Goal: Transaction & Acquisition: Book appointment/travel/reservation

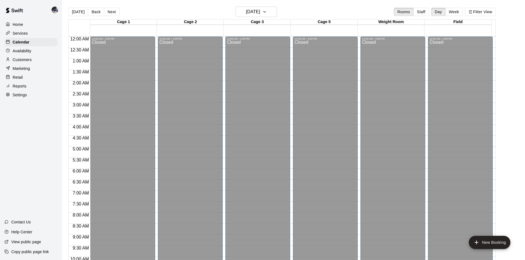
scroll to position [300, 0]
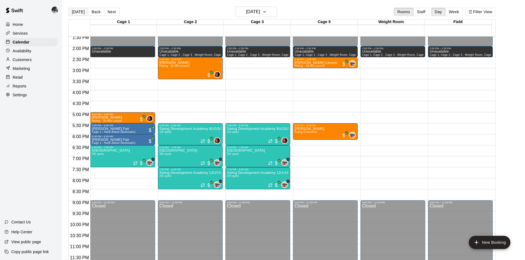
click at [75, 12] on button "[DATE]" at bounding box center [78, 12] width 20 height 8
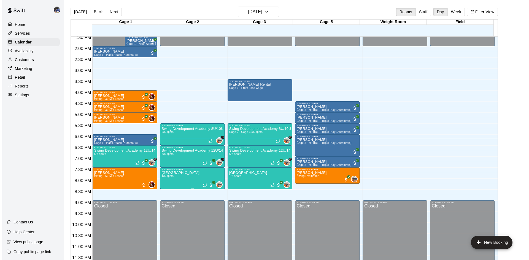
scroll to position [9, 0]
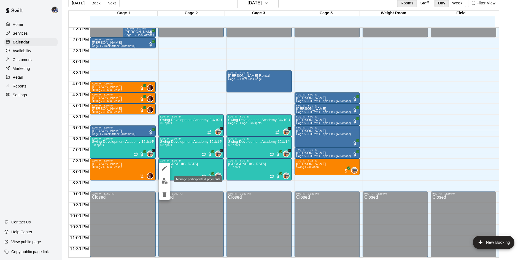
click at [163, 179] on img "edit" at bounding box center [164, 181] width 6 height 6
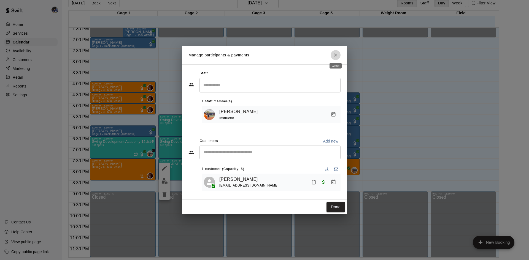
click at [334, 53] on icon "Close" at bounding box center [336, 55] width 6 height 6
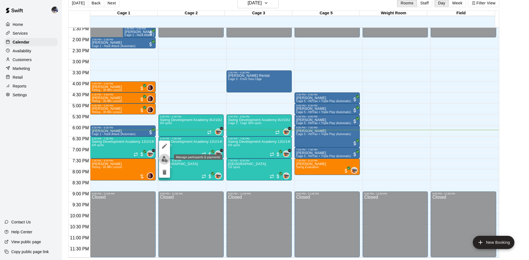
click at [165, 159] on img "edit" at bounding box center [164, 159] width 6 height 6
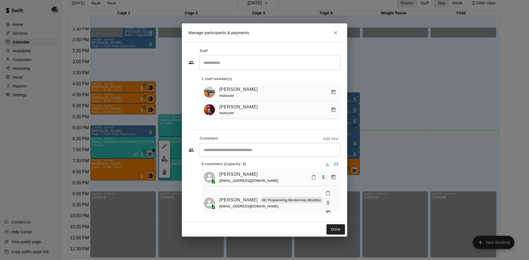
scroll to position [0, 0]
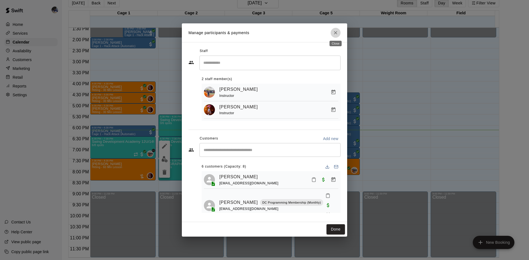
click at [336, 35] on icon "Close" at bounding box center [336, 33] width 6 height 6
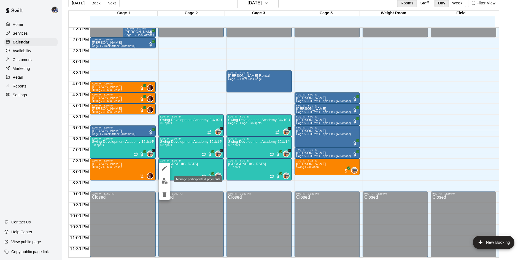
click at [164, 180] on img "edit" at bounding box center [164, 181] width 6 height 6
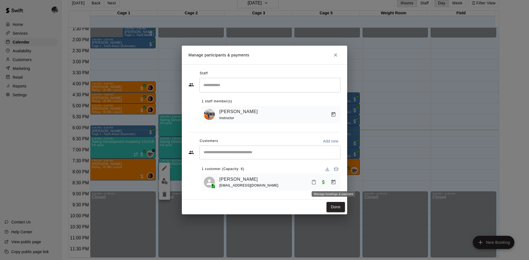
click at [331, 185] on icon "Manage bookings & payment" at bounding box center [333, 182] width 4 height 5
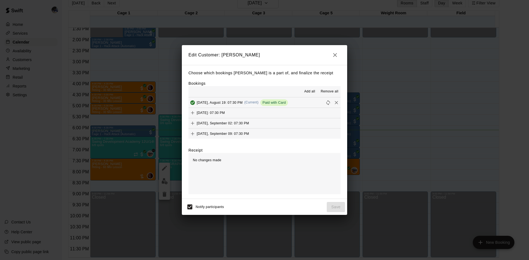
click at [334, 58] on icon "button" at bounding box center [335, 55] width 7 height 7
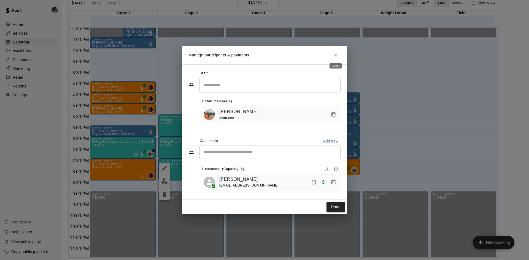
click at [335, 54] on icon "Close" at bounding box center [335, 54] width 3 height 3
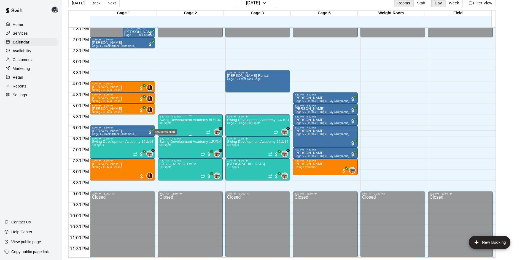
click at [169, 122] on span "0/6 spots" at bounding box center [166, 123] width 12 height 3
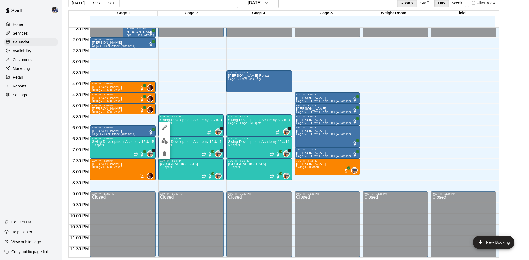
click at [259, 3] on div at bounding box center [264, 130] width 529 height 260
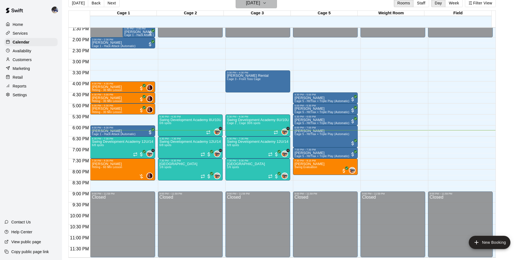
click at [258, 4] on h6 "[DATE]" at bounding box center [253, 3] width 14 height 8
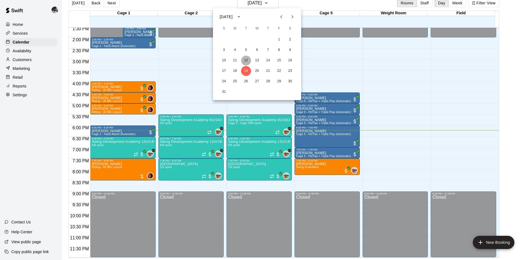
click at [247, 60] on button "12" at bounding box center [246, 61] width 10 height 10
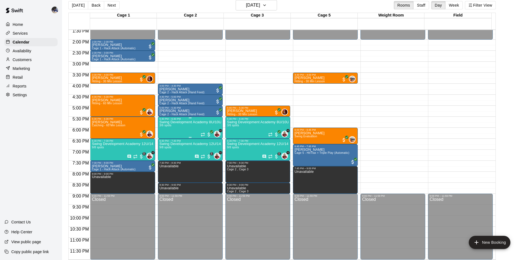
click at [188, 122] on p "Swing Development Academy 8U/10U" at bounding box center [190, 122] width 61 height 0
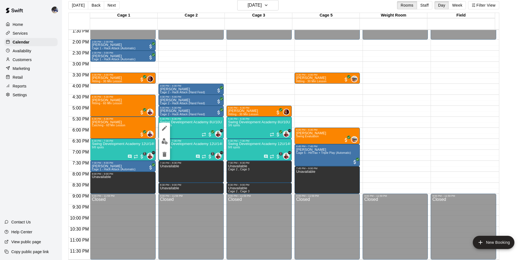
click at [164, 137] on button "edit" at bounding box center [164, 141] width 11 height 11
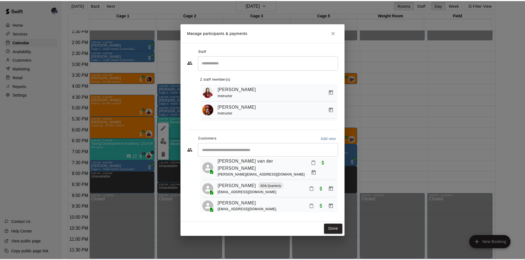
scroll to position [0, 0]
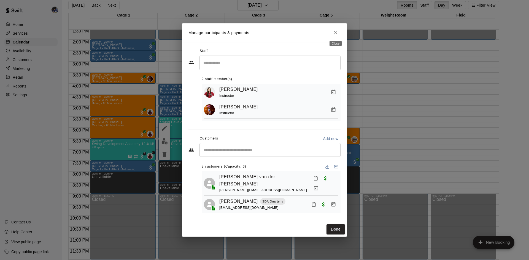
click at [336, 30] on icon "Close" at bounding box center [336, 33] width 6 height 6
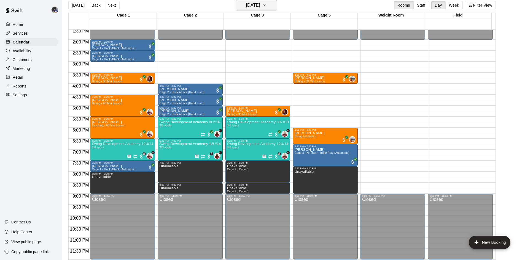
click at [246, 4] on h6 "Tuesday Aug 12" at bounding box center [253, 5] width 14 height 8
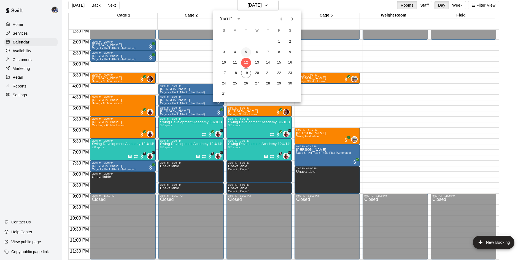
click at [245, 54] on button "5" at bounding box center [246, 52] width 10 height 10
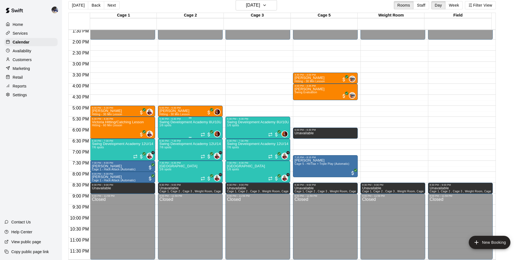
click at [185, 122] on p "Swing Development Academy 8U/10U" at bounding box center [190, 122] width 61 height 0
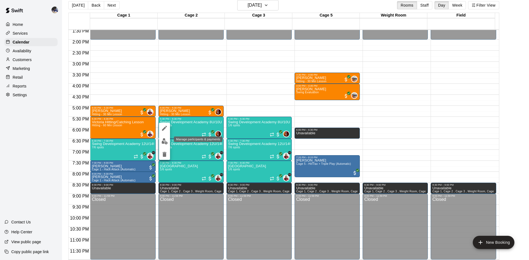
click at [166, 141] on img "edit" at bounding box center [164, 141] width 6 height 6
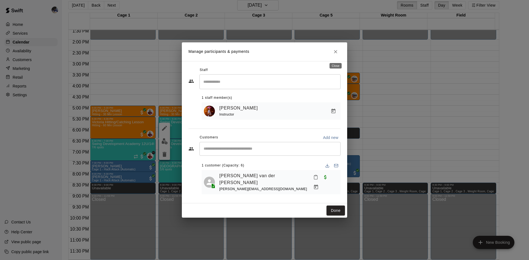
click at [334, 54] on icon "Close" at bounding box center [336, 52] width 6 height 6
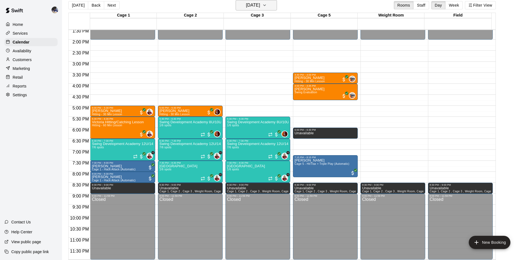
click at [246, 7] on h6 "Tuesday Aug 05" at bounding box center [253, 5] width 14 height 8
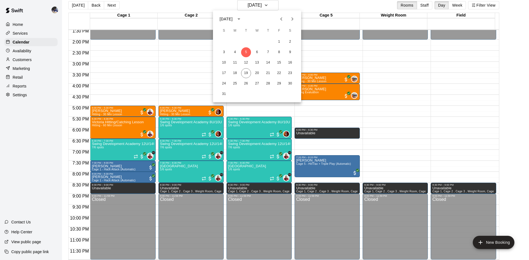
click at [285, 20] on button "Previous month" at bounding box center [281, 19] width 11 height 11
click at [246, 83] on button "29" at bounding box center [246, 84] width 10 height 10
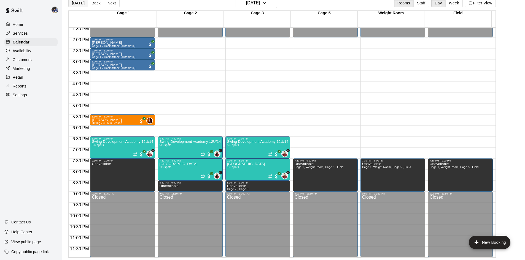
click at [79, 5] on button "[DATE]" at bounding box center [78, 3] width 20 height 8
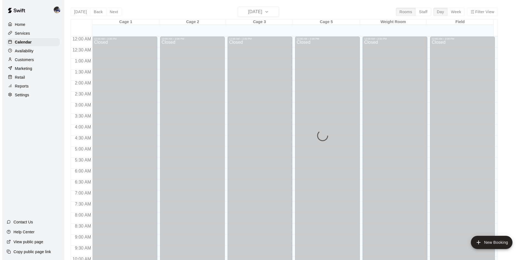
scroll to position [282, 0]
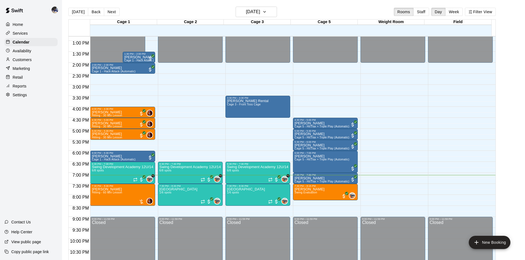
click at [28, 59] on p "Customers" at bounding box center [22, 60] width 19 height 6
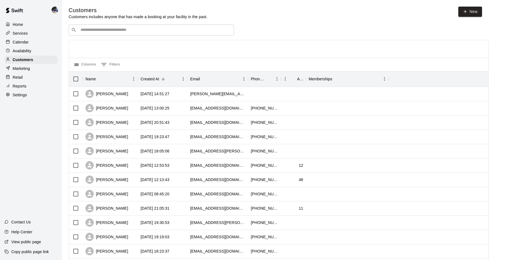
click at [102, 32] on input "Search customers by name or email" at bounding box center [155, 30] width 153 height 6
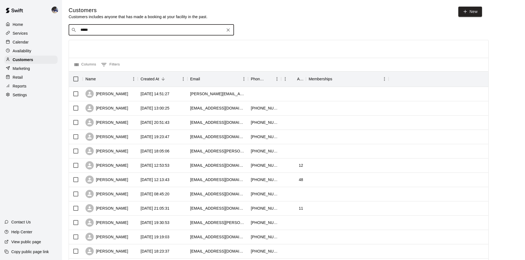
type input "******"
click at [112, 47] on span "[EMAIL_ADDRESS][DOMAIN_NAME]" at bounding box center [113, 48] width 59 height 4
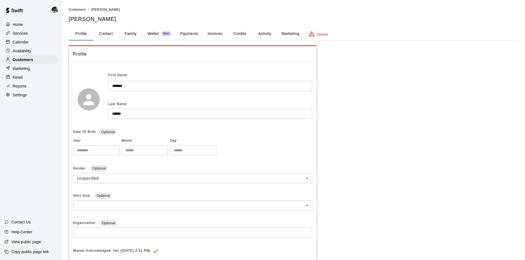
click at [110, 34] on button "Contact" at bounding box center [105, 33] width 25 height 13
select select "**"
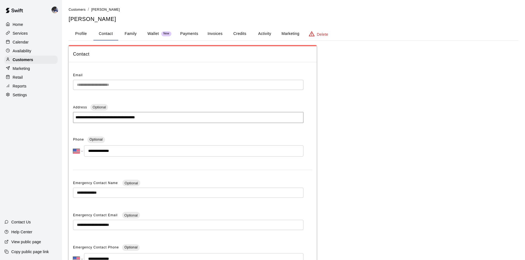
click at [126, 36] on button "Family" at bounding box center [130, 33] width 25 height 13
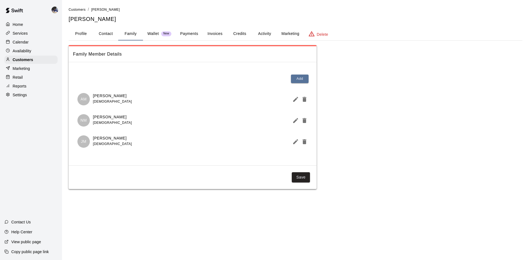
click at [295, 101] on icon "Edit Member" at bounding box center [295, 99] width 5 height 5
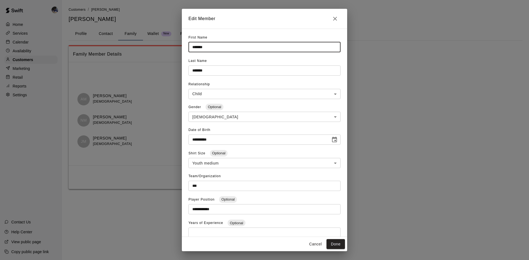
drag, startPoint x: 213, startPoint y: 48, endPoint x: 178, endPoint y: 48, distance: 35.0
click at [178, 48] on div "**********" at bounding box center [264, 130] width 529 height 260
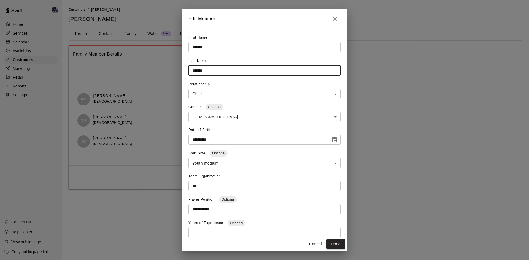
drag, startPoint x: 219, startPoint y: 68, endPoint x: 187, endPoint y: 70, distance: 32.0
click at [187, 70] on div "**********" at bounding box center [264, 133] width 165 height 209
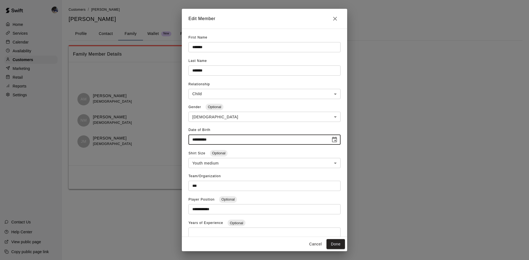
drag, startPoint x: 240, startPoint y: 142, endPoint x: 249, endPoint y: 134, distance: 11.5
click at [249, 134] on div "**********" at bounding box center [264, 135] width 152 height 19
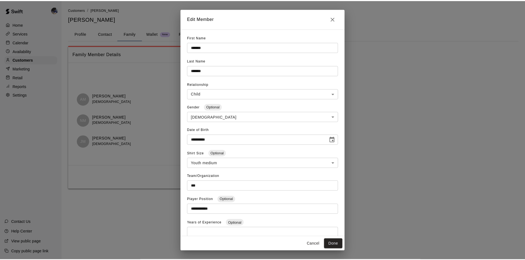
scroll to position [19, 0]
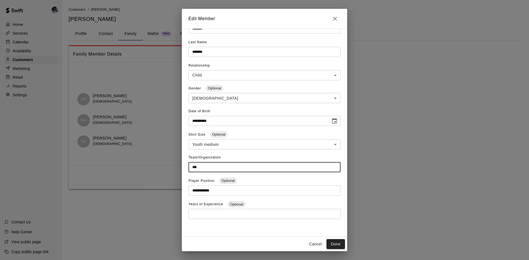
drag, startPoint x: 227, startPoint y: 165, endPoint x: 188, endPoint y: 168, distance: 39.2
click at [188, 168] on div "**********" at bounding box center [264, 133] width 165 height 209
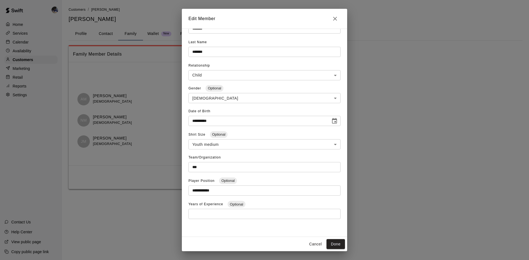
click at [129, 126] on div "**********" at bounding box center [264, 130] width 529 height 260
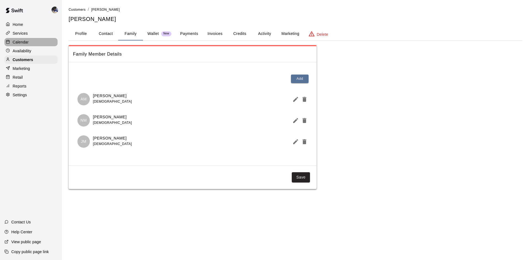
click at [26, 44] on p "Calendar" at bounding box center [21, 42] width 16 height 6
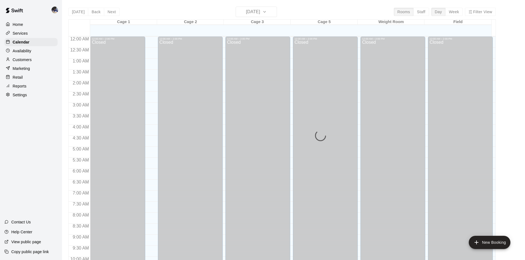
scroll to position [282, 0]
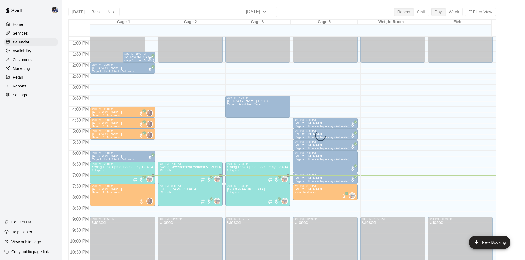
click at [263, 10] on div "[DATE] Back [DATE][DATE] Rooms Staff Day Week Filter View Cage 1 19 Tue Cage 2 …" at bounding box center [281, 137] width 427 height 260
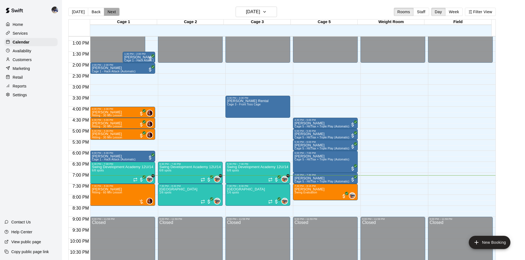
click at [112, 10] on button "Next" at bounding box center [111, 12] width 15 height 8
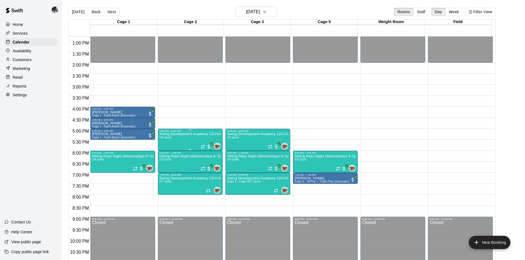
click at [192, 142] on div "Swing Development Academy 12U/14U 1/6 spots" at bounding box center [190, 263] width 61 height 260
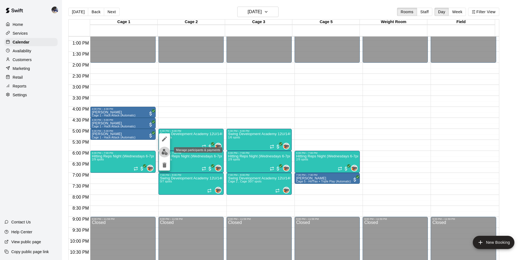
click at [164, 151] on img "edit" at bounding box center [164, 152] width 6 height 6
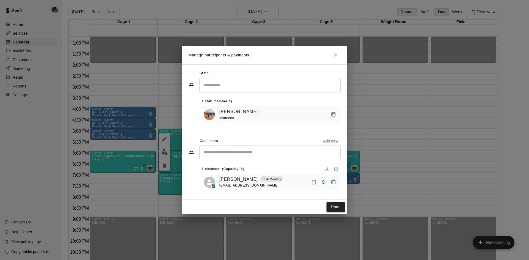
click at [334, 53] on icon "Close" at bounding box center [336, 55] width 6 height 6
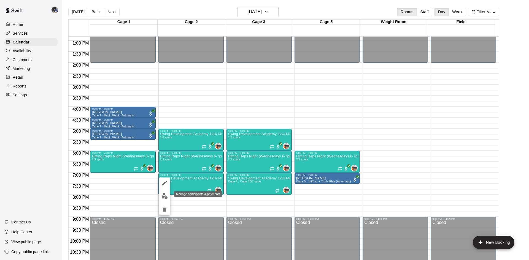
click at [165, 197] on img "edit" at bounding box center [164, 196] width 6 height 6
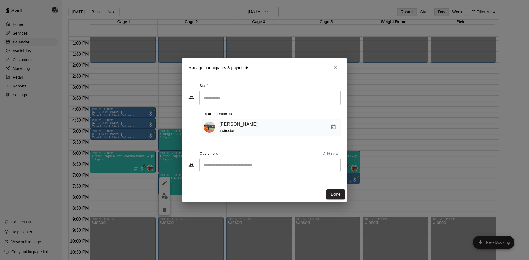
click at [220, 166] on input "Start typing to search customers..." at bounding box center [270, 166] width 136 height 6
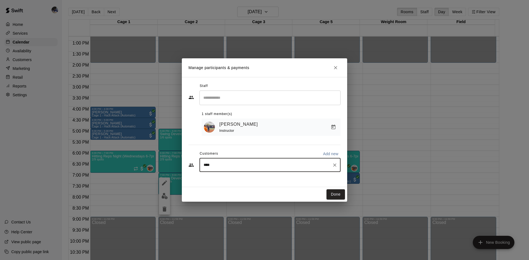
type input "*****"
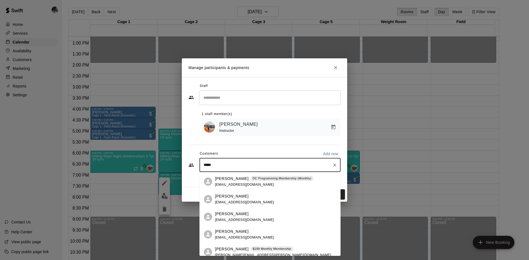
click at [233, 182] on div "[PERSON_NAME] DC Programming Membership (Monthly) [EMAIL_ADDRESS][DOMAIN_NAME]" at bounding box center [264, 182] width 99 height 12
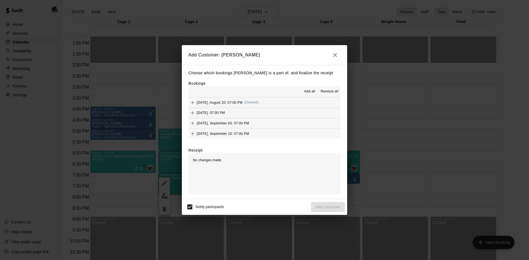
click at [254, 101] on span "(Current)" at bounding box center [251, 103] width 14 height 4
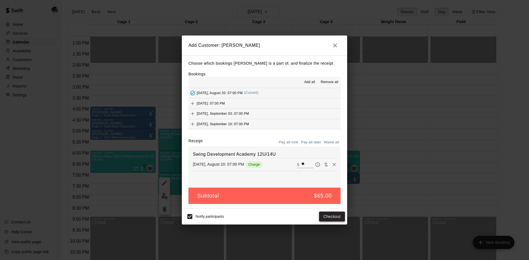
click at [325, 217] on button "Checkout" at bounding box center [332, 217] width 26 height 10
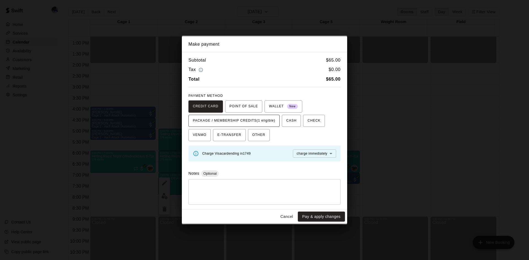
click at [262, 122] on span "PACKAGE / MEMBERSHIP CREDITS (1 eligible)" at bounding box center [234, 121] width 82 height 9
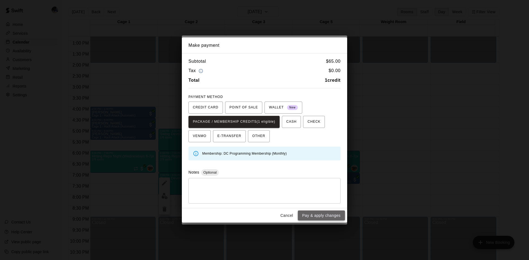
click at [316, 214] on button "Pay & apply changes" at bounding box center [321, 216] width 47 height 10
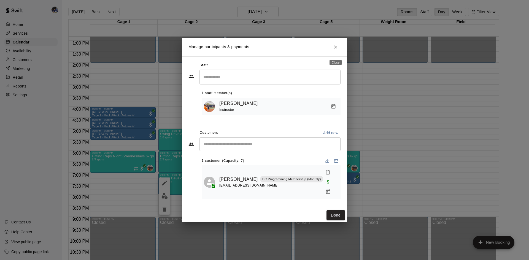
drag, startPoint x: 334, startPoint y: 52, endPoint x: 69, endPoint y: 4, distance: 269.9
click at [334, 50] on icon "Close" at bounding box center [336, 47] width 6 height 6
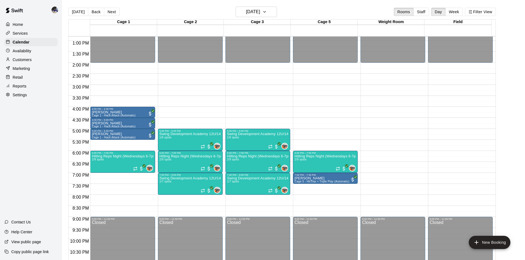
drag, startPoint x: 74, startPoint y: 14, endPoint x: 77, endPoint y: 14, distance: 2.8
click at [75, 14] on button "[DATE]" at bounding box center [78, 12] width 20 height 8
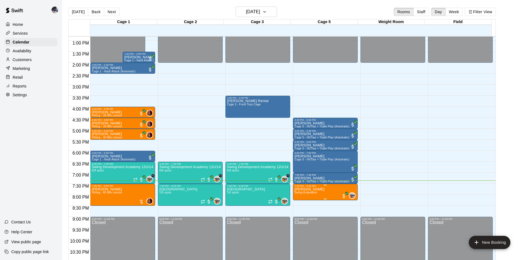
click at [304, 192] on span "Swing Evaluation" at bounding box center [306, 192] width 23 height 3
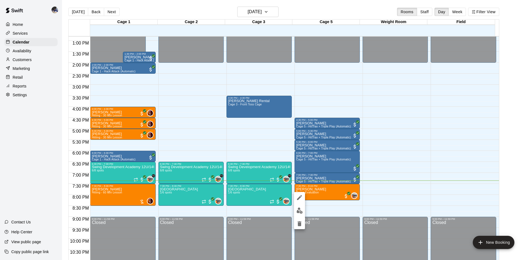
click at [377, 176] on div at bounding box center [264, 130] width 529 height 260
